Goal: Transaction & Acquisition: Purchase product/service

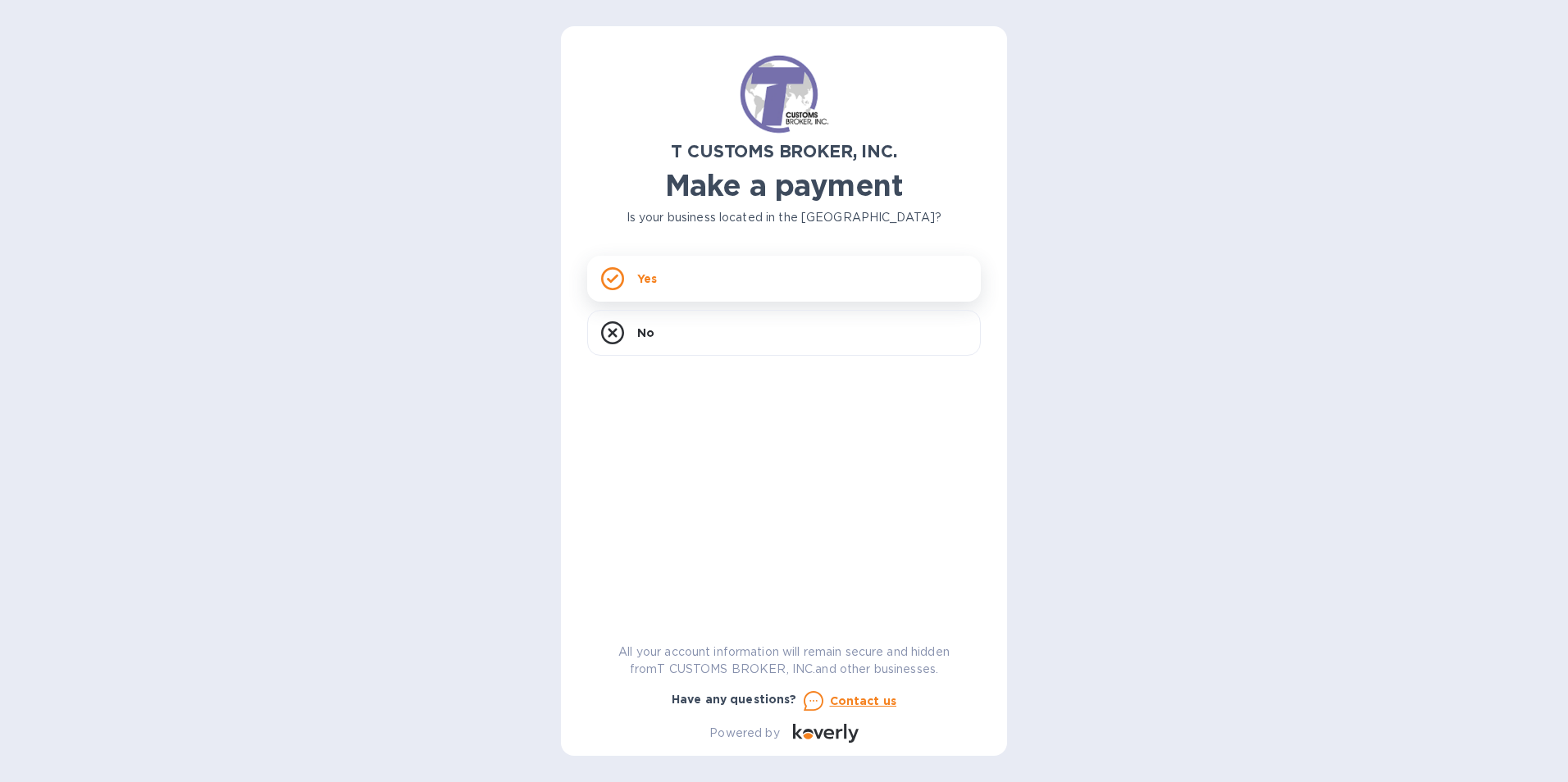
click at [684, 279] on div "Yes" at bounding box center [783, 279] width 393 height 46
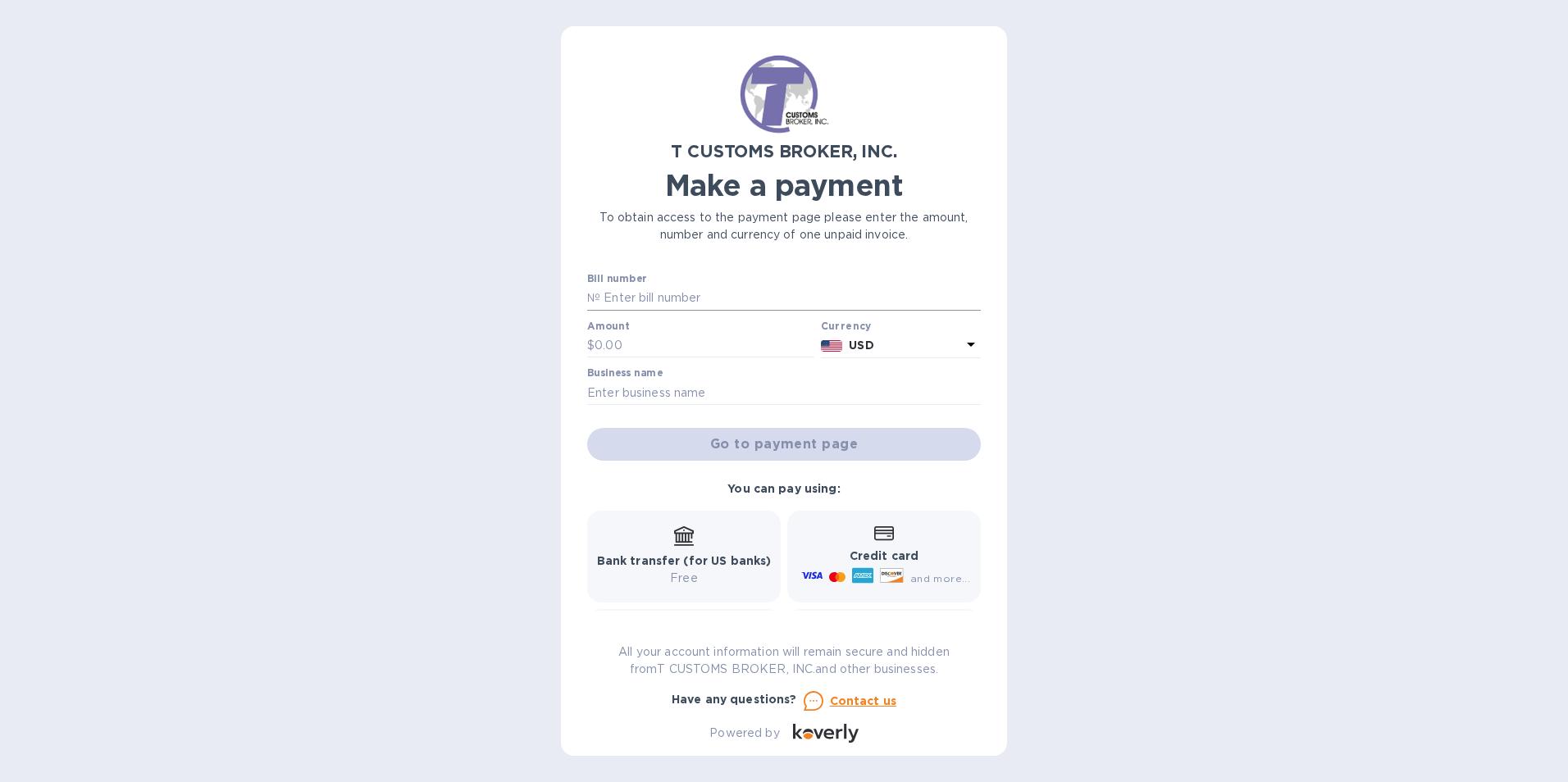
click at [675, 297] on input "text" at bounding box center [790, 298] width 381 height 24
type input "2562470-1"
type input "500"
type input "Millennium Biomedical Inc"
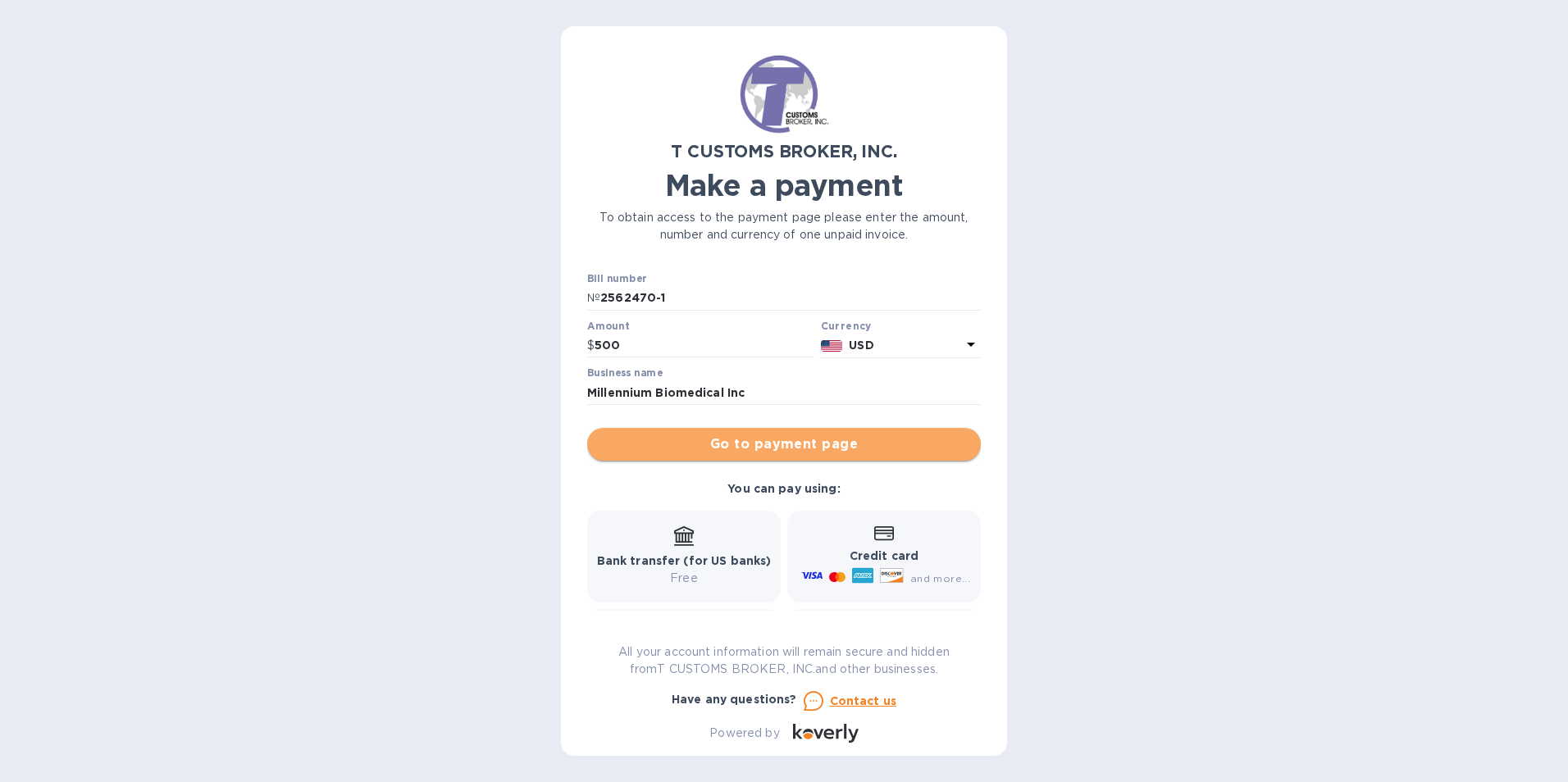
click at [874, 443] on span "Go to payment page" at bounding box center [784, 444] width 367 height 20
